Goal: Task Accomplishment & Management: Manage account settings

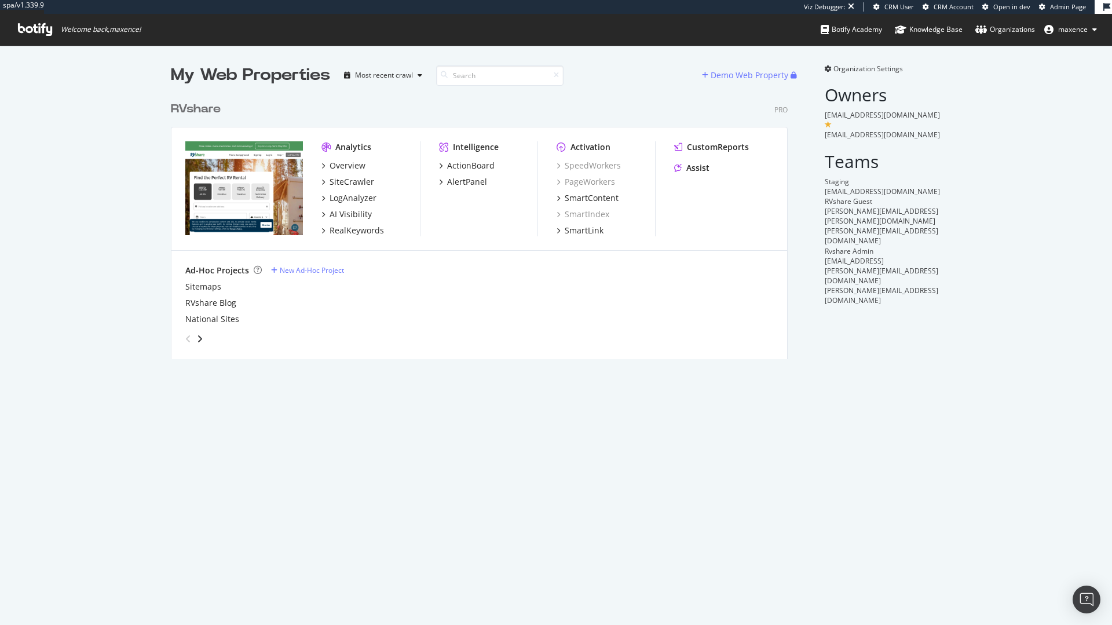
scroll to position [264, 618]
click at [834, 70] on span "Organization Settings" at bounding box center [869, 69] width 70 height 10
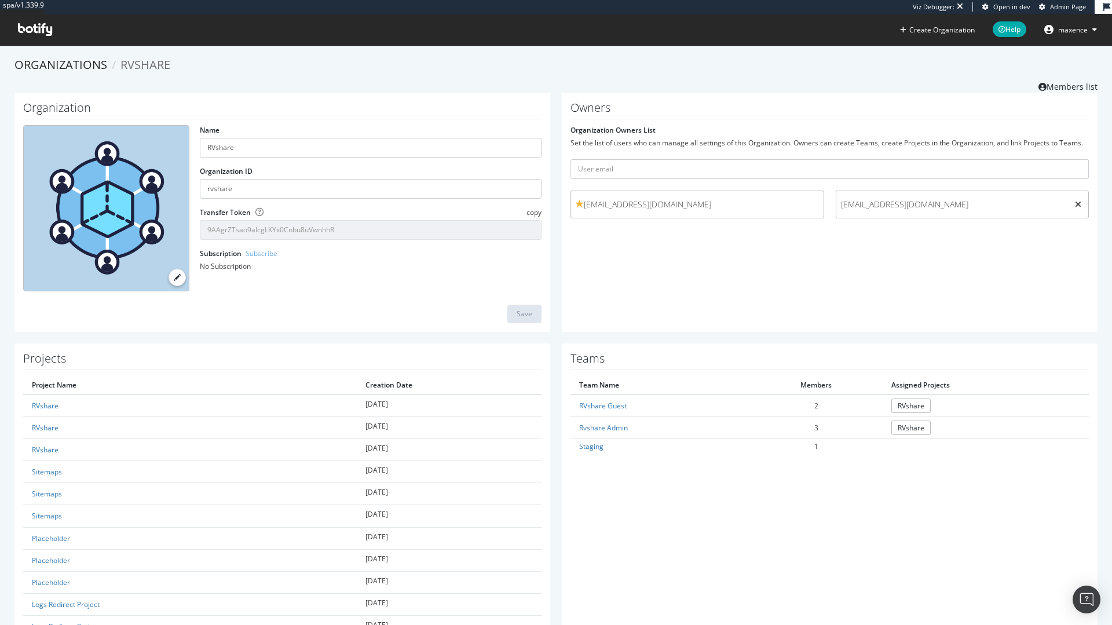
click at [1075, 204] on icon at bounding box center [1078, 204] width 6 height 8
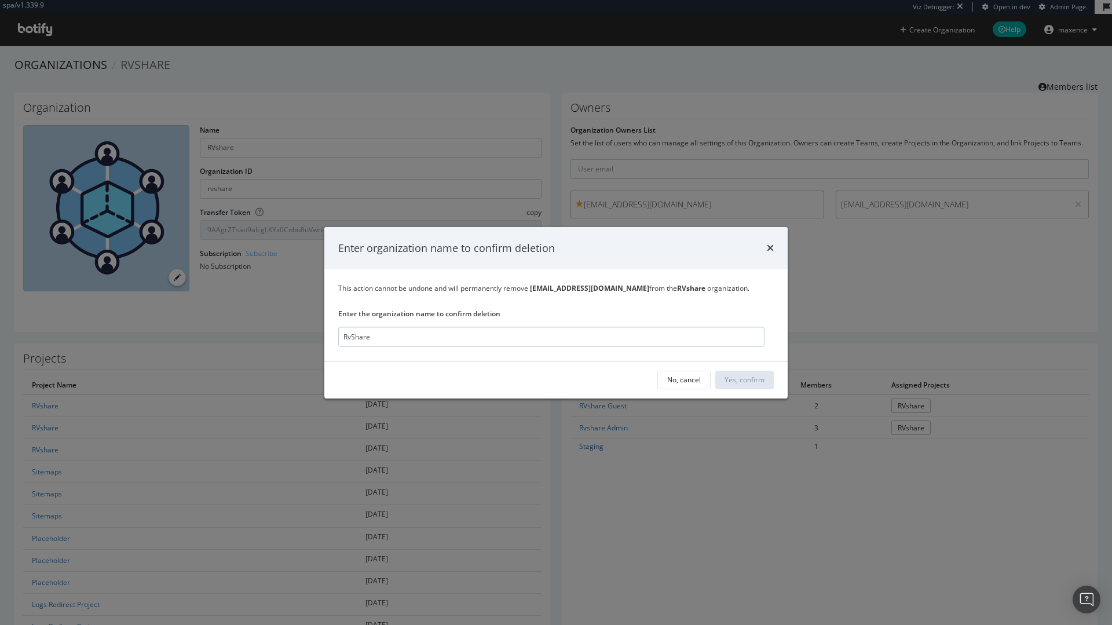
click at [356, 337] on input "RvShare" at bounding box center [551, 337] width 426 height 20
type input "RVshare"
click at [769, 384] on button "Yes, confirm" at bounding box center [745, 380] width 59 height 19
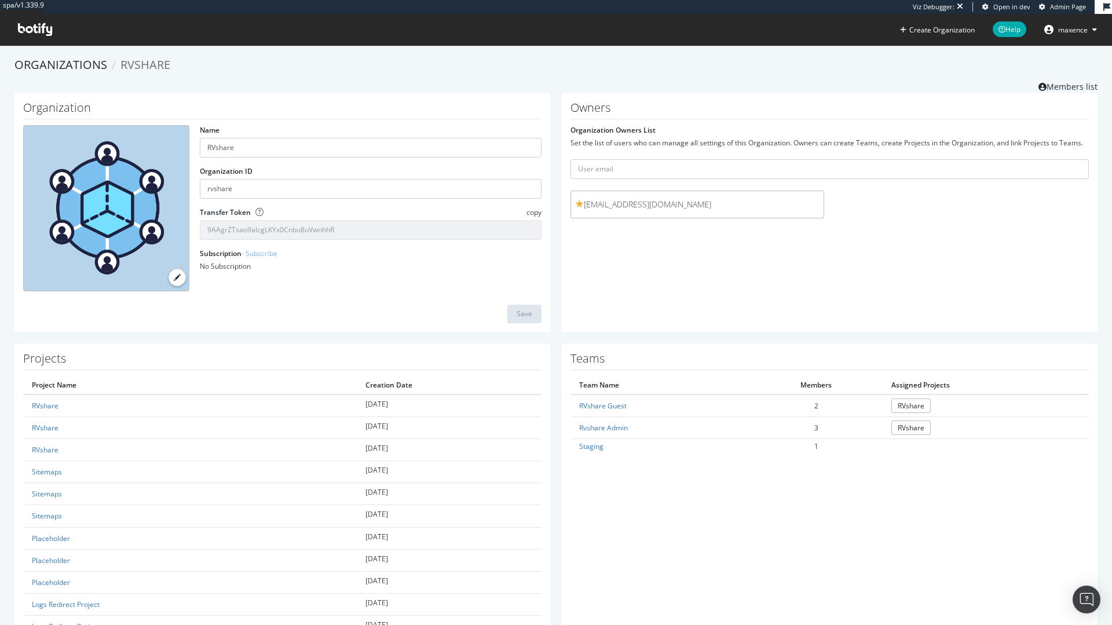
drag, startPoint x: 786, startPoint y: 298, endPoint x: 700, endPoint y: 224, distance: 113.4
click at [784, 298] on div "Owners Organization Owners List Set the list of users who can manage all settin…" at bounding box center [830, 212] width 536 height 239
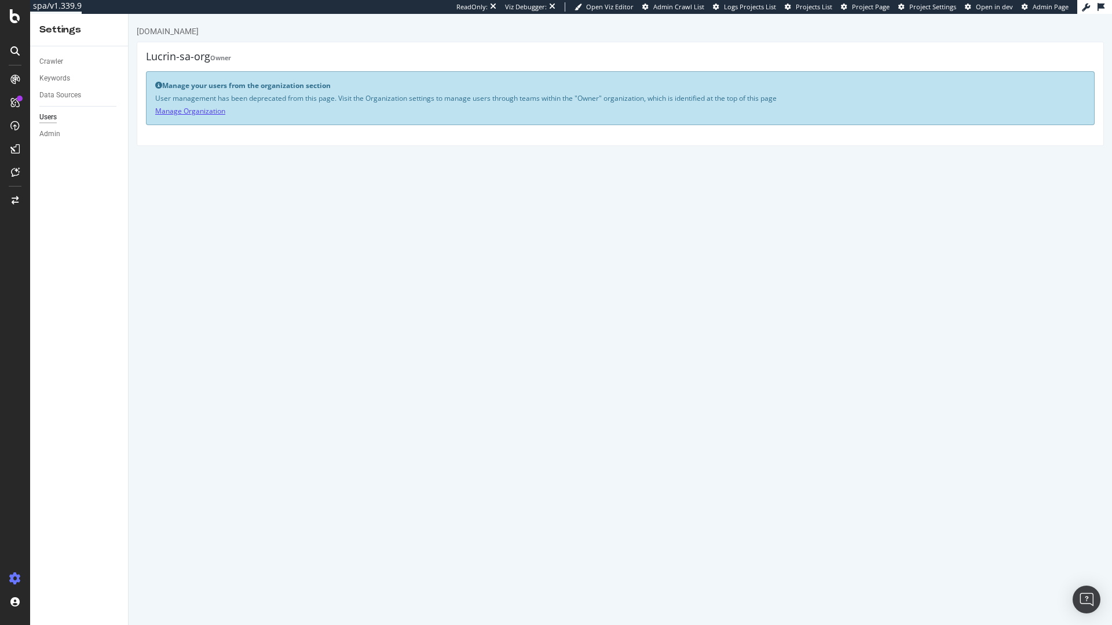
click at [166, 108] on link "Manage Organization" at bounding box center [190, 111] width 70 height 10
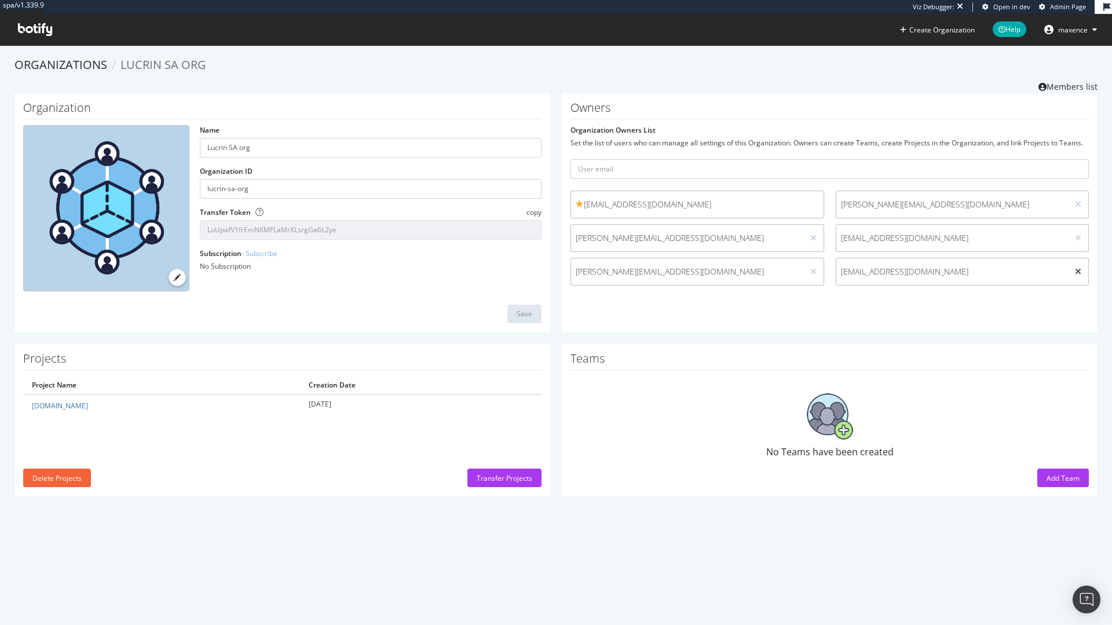
click at [1075, 270] on icon at bounding box center [1078, 272] width 6 height 8
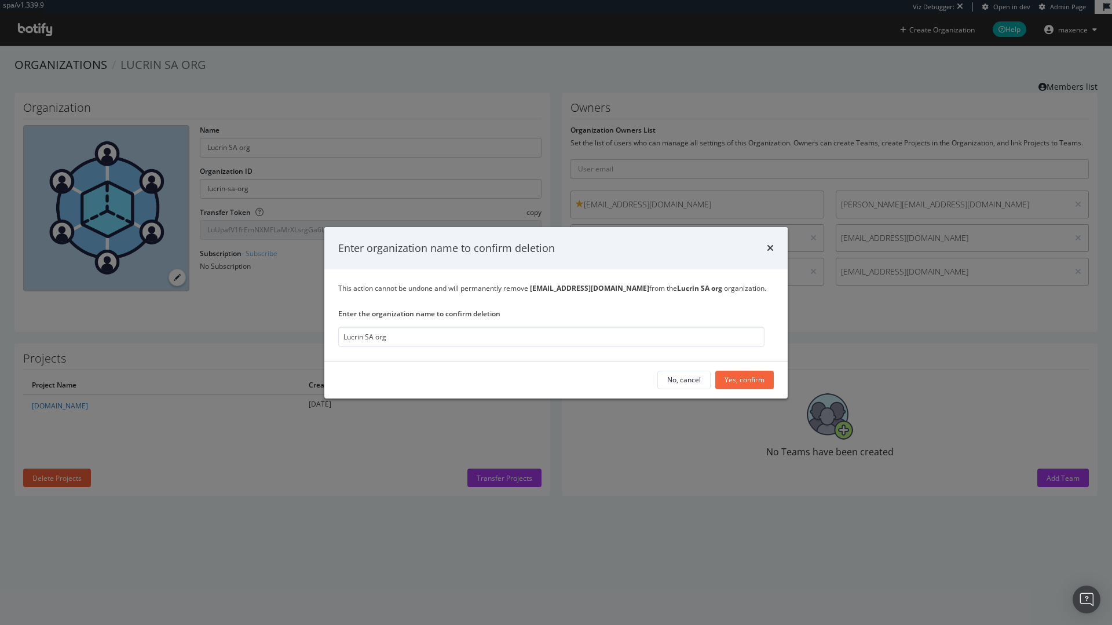
type input "Lucrin SA org"
click at [791, 370] on div "Enter organization name to confirm deletion This action cannot be undone and wi…" at bounding box center [556, 312] width 1112 height 625
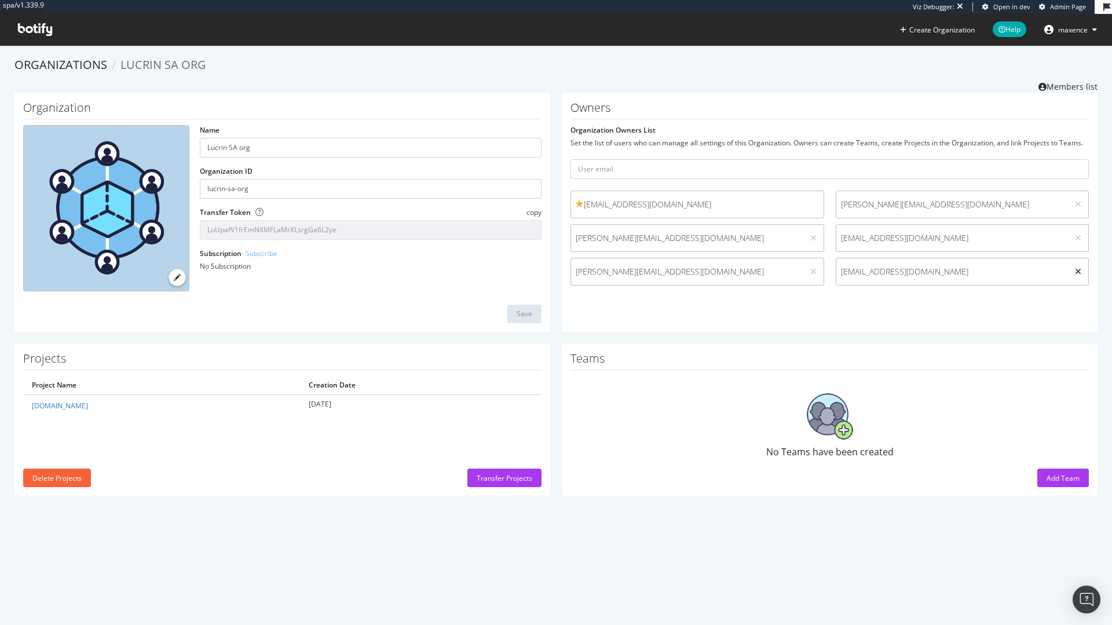
click at [1075, 272] on icon at bounding box center [1078, 272] width 6 height 8
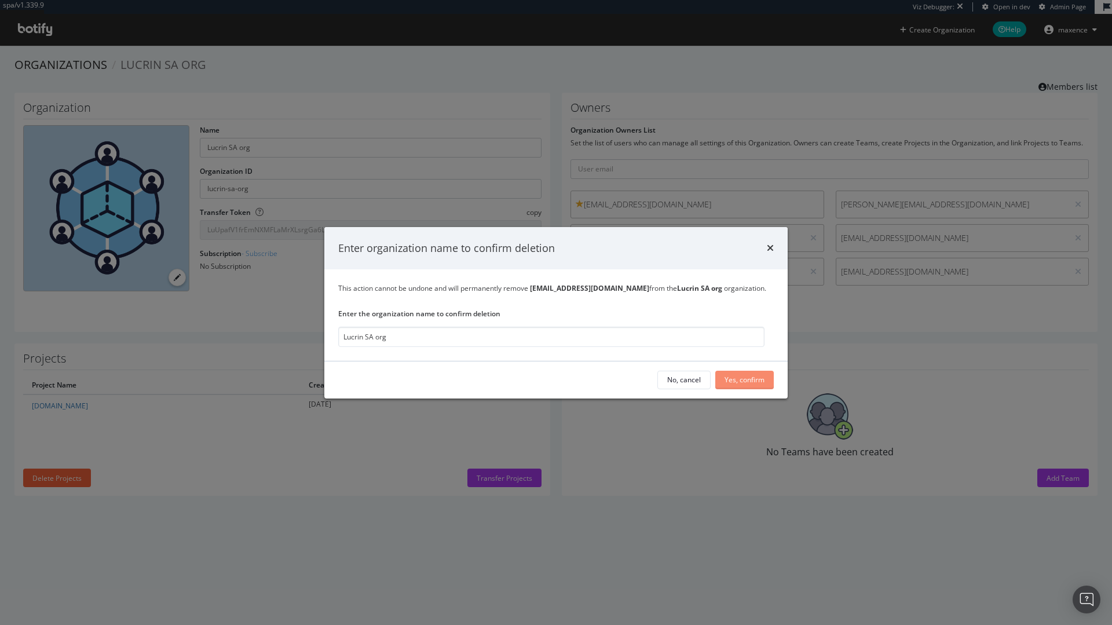
type input "Lucrin SA org"
click at [728, 382] on div "Yes, confirm" at bounding box center [745, 380] width 40 height 10
